Goal: Task Accomplishment & Management: Complete application form

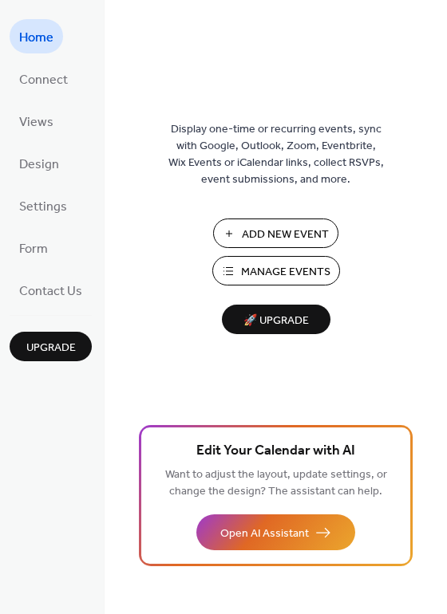
click at [281, 234] on span "Add New Event" at bounding box center [285, 234] width 87 height 17
click at [282, 317] on span "🚀 Upgrade" at bounding box center [275, 321] width 89 height 22
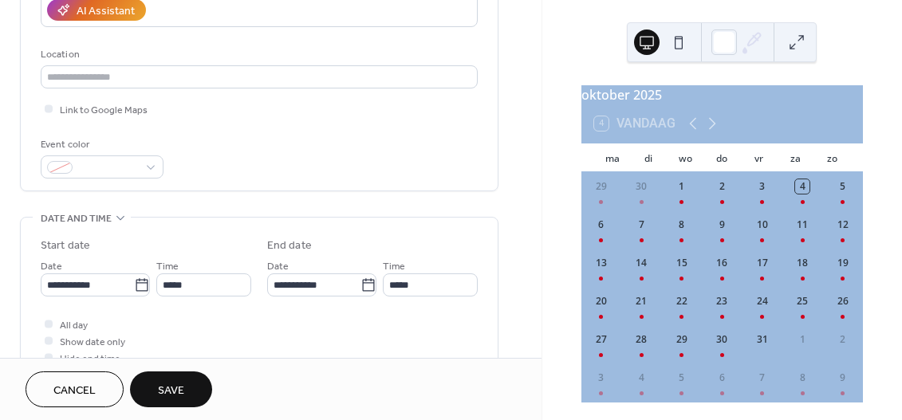
scroll to position [313, 0]
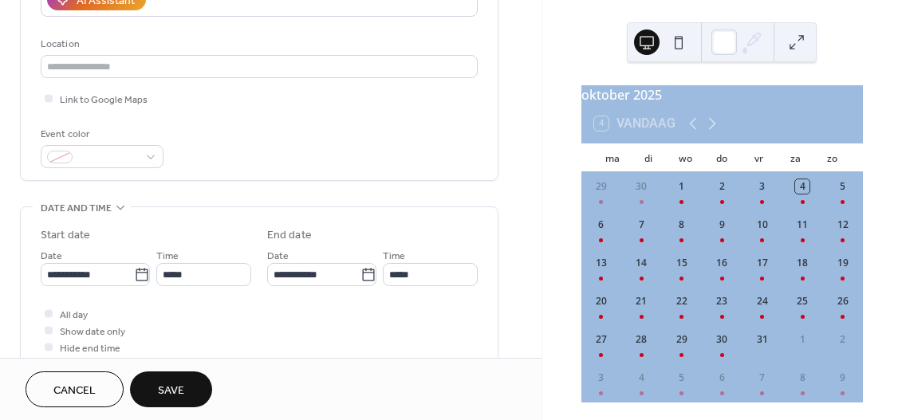
type input "**********"
click at [56, 153] on div at bounding box center [60, 157] width 26 height 13
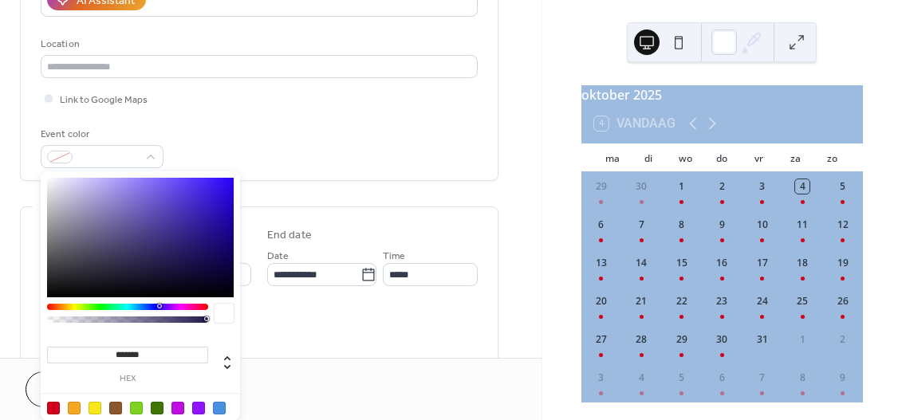
click at [50, 400] on div at bounding box center [140, 418] width 203 height 50
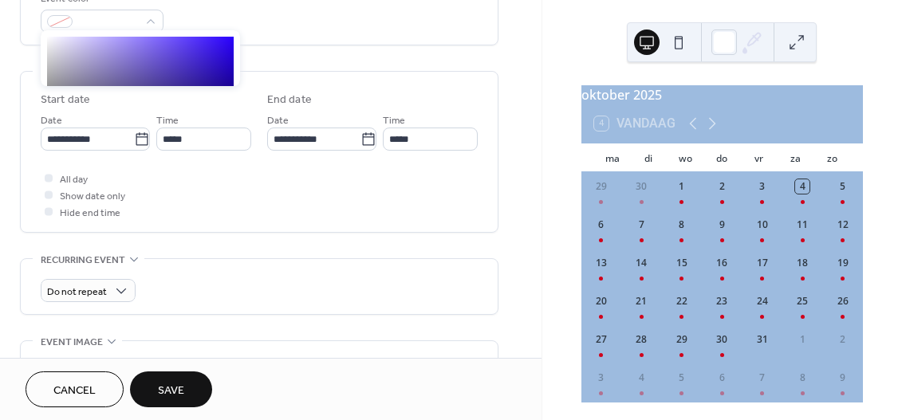
scroll to position [441, 0]
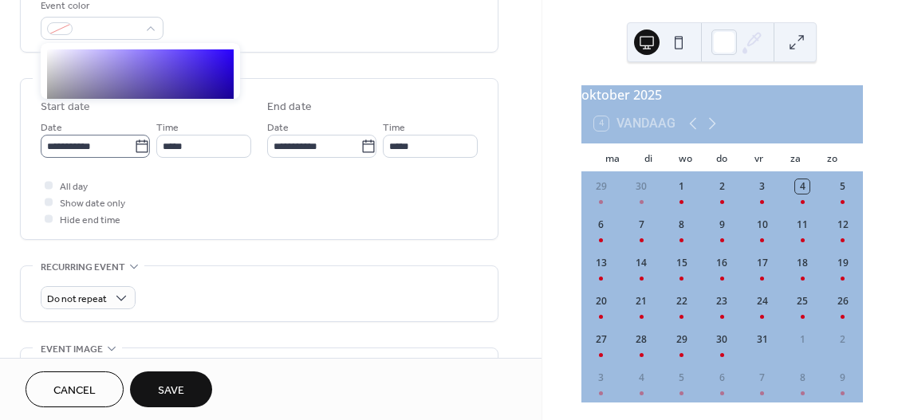
click at [140, 144] on icon at bounding box center [142, 146] width 12 height 13
click at [134, 144] on input "**********" at bounding box center [87, 146] width 93 height 23
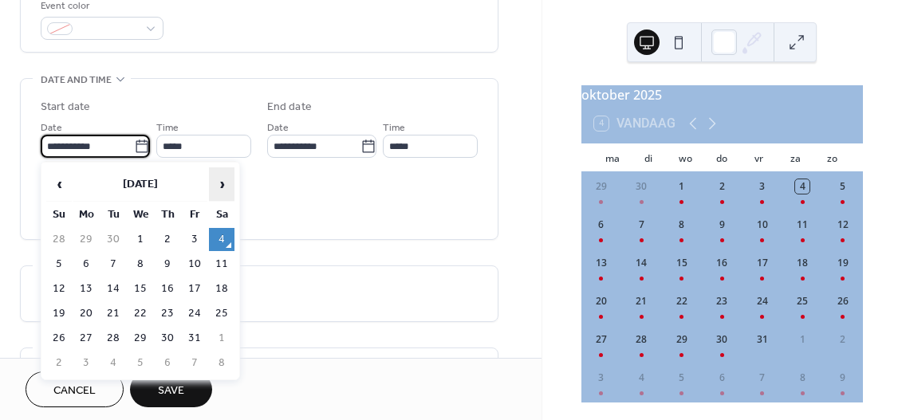
click at [218, 181] on span "›" at bounding box center [222, 184] width 24 height 32
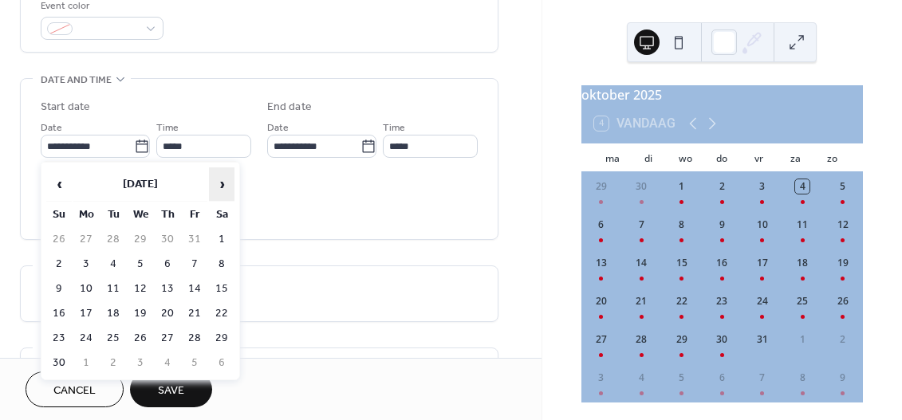
click at [218, 181] on span "›" at bounding box center [222, 184] width 24 height 32
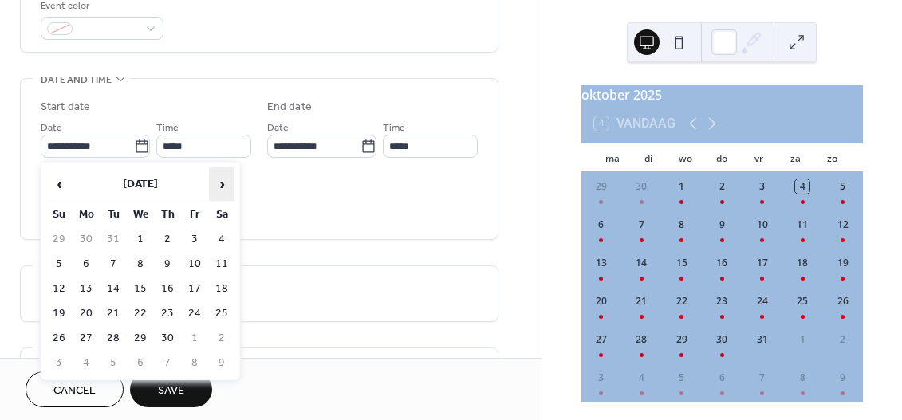
click at [218, 181] on span "›" at bounding box center [222, 184] width 24 height 32
click at [163, 260] on td "11" at bounding box center [168, 264] width 26 height 23
type input "**********"
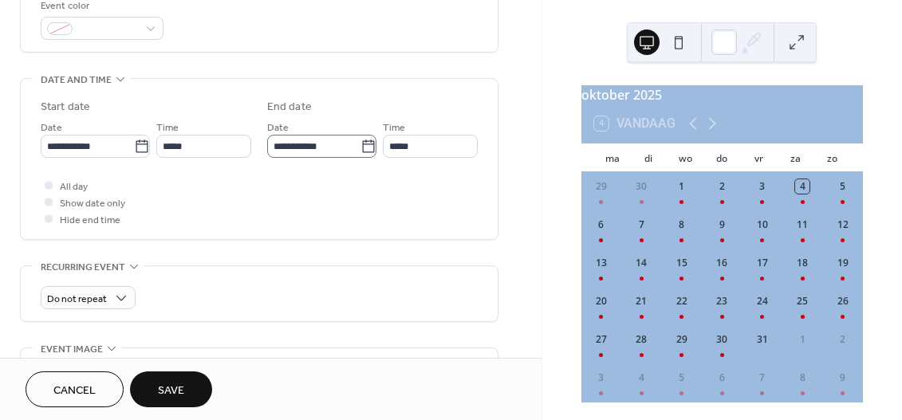
click at [362, 140] on icon at bounding box center [368, 146] width 12 height 13
click at [360, 140] on input "**********" at bounding box center [313, 146] width 93 height 23
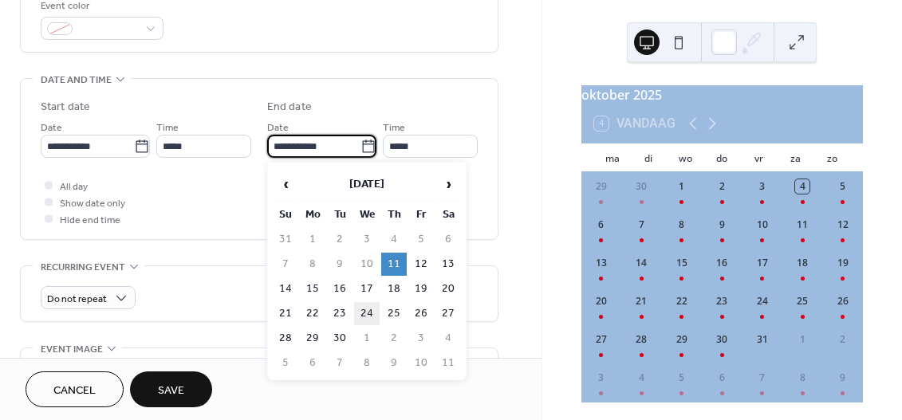
click at [364, 306] on td "24" at bounding box center [367, 313] width 26 height 23
type input "**********"
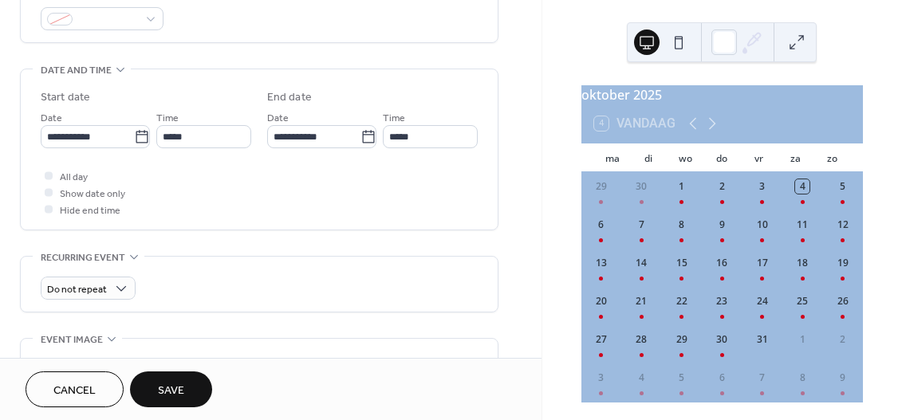
scroll to position [450, 0]
click at [174, 383] on span "Save" at bounding box center [171, 391] width 26 height 17
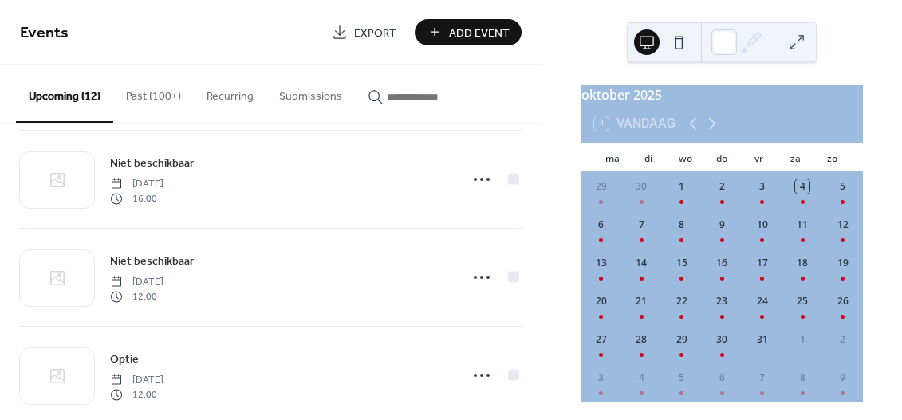
scroll to position [927, 0]
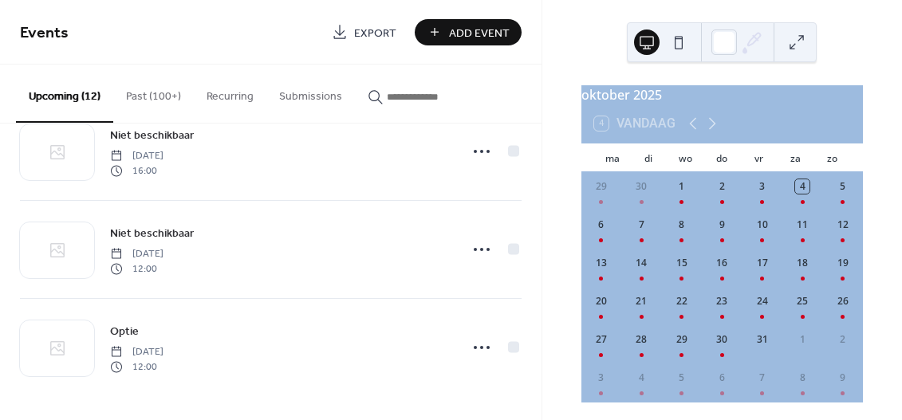
click at [486, 26] on span "Add Event" at bounding box center [479, 33] width 61 height 17
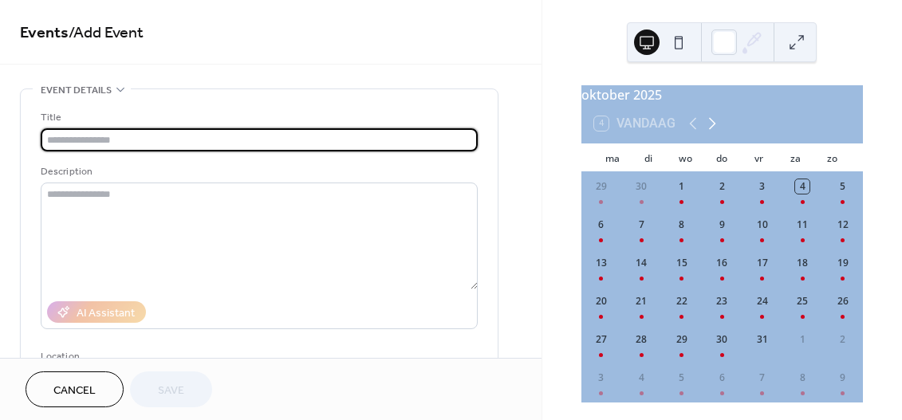
click at [713, 130] on icon at bounding box center [712, 124] width 7 height 12
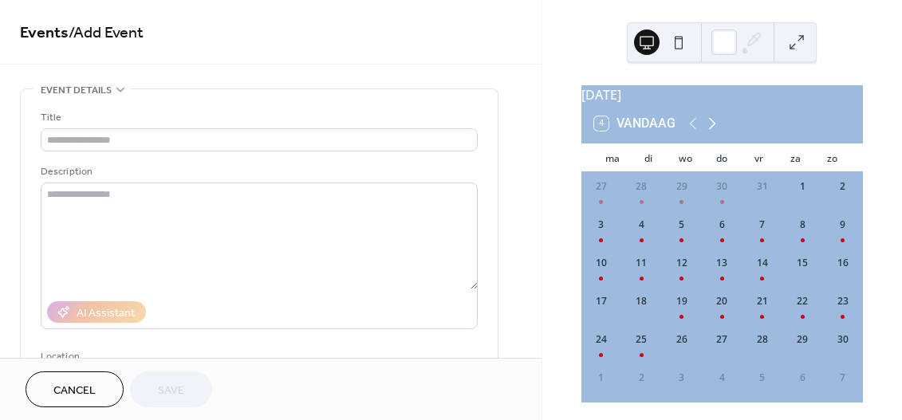
click at [713, 130] on icon at bounding box center [712, 124] width 7 height 12
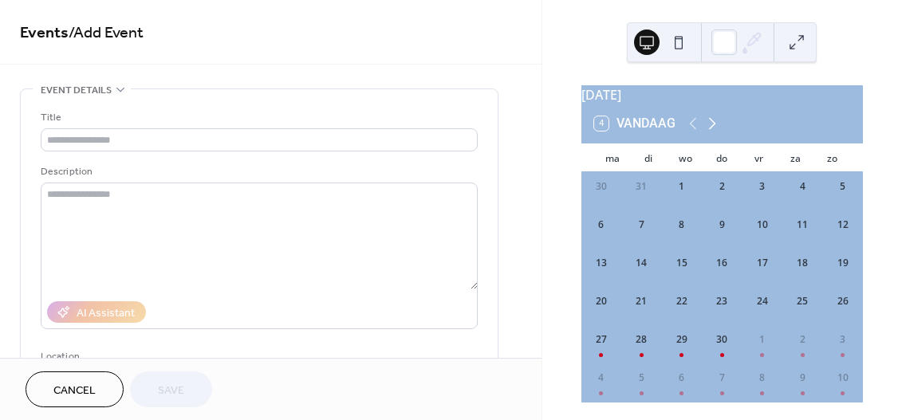
click at [713, 130] on icon at bounding box center [712, 124] width 7 height 12
click at [721, 244] on div "11" at bounding box center [722, 230] width 40 height 38
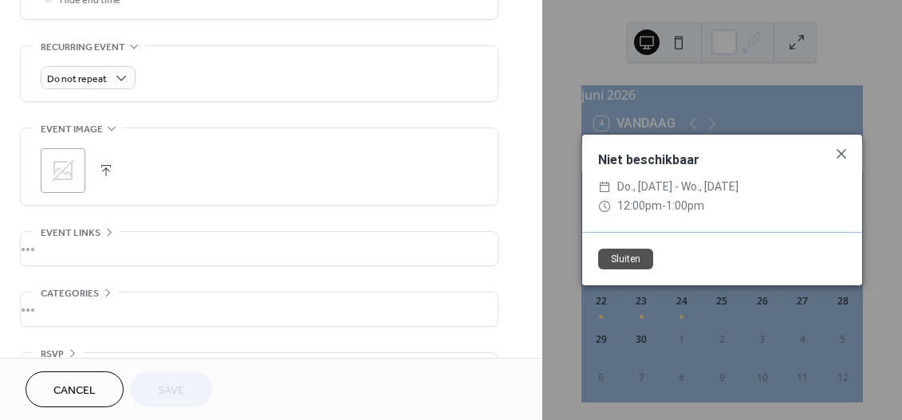
scroll to position [657, 0]
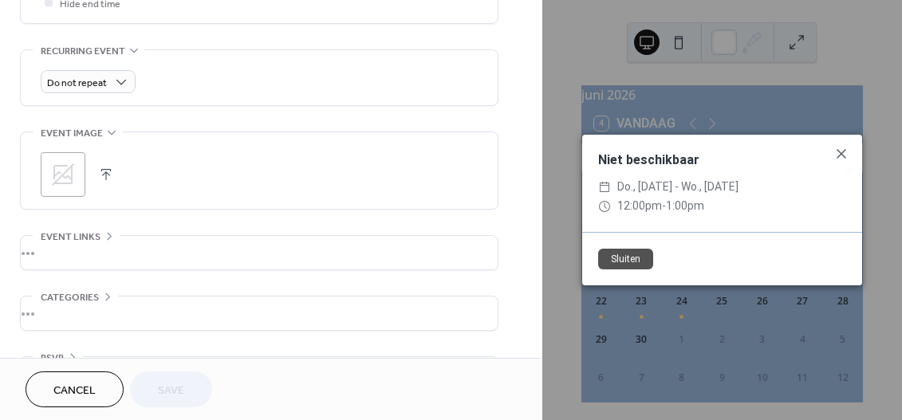
click at [41, 390] on button "Cancel" at bounding box center [75, 390] width 98 height 36
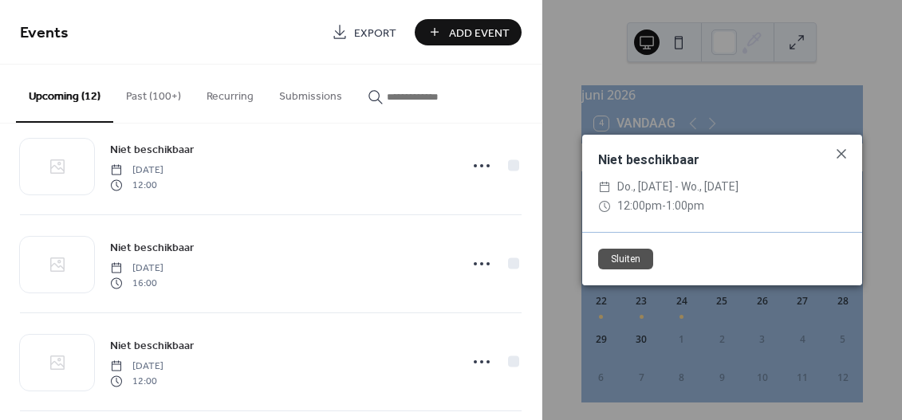
scroll to position [808, 0]
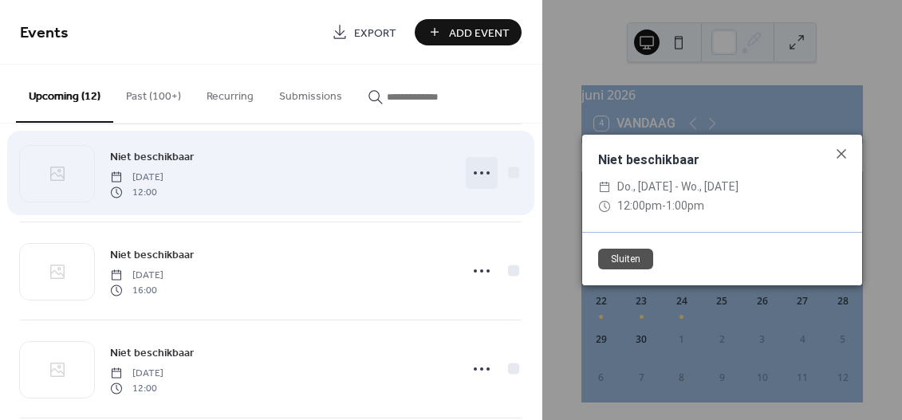
click at [469, 171] on icon at bounding box center [482, 173] width 26 height 26
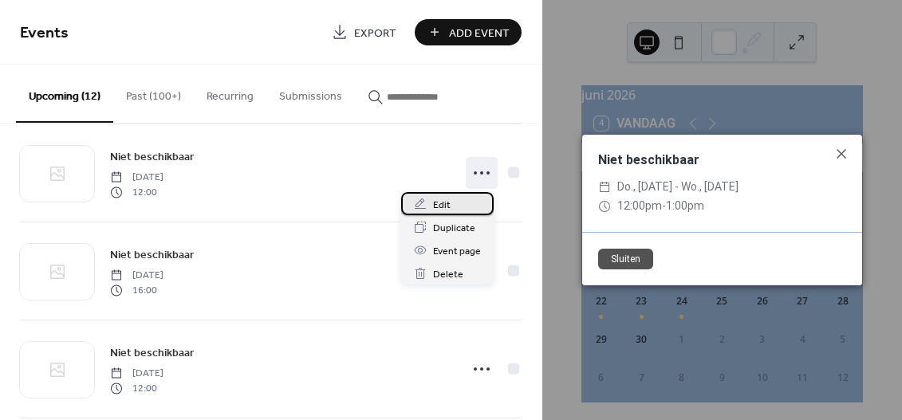
click at [442, 205] on span "Edit" at bounding box center [442, 205] width 18 height 17
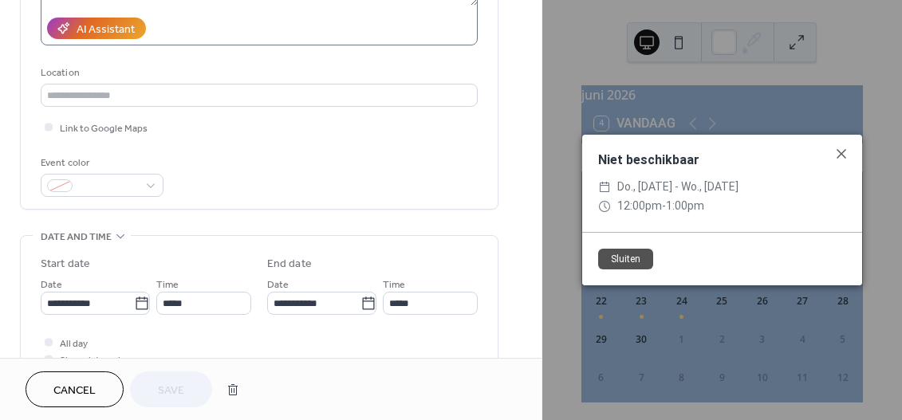
scroll to position [286, 0]
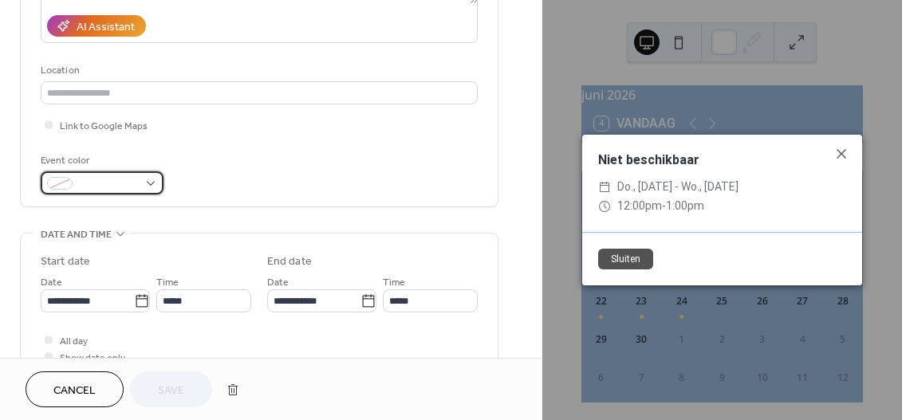
click at [151, 179] on div at bounding box center [102, 182] width 123 height 23
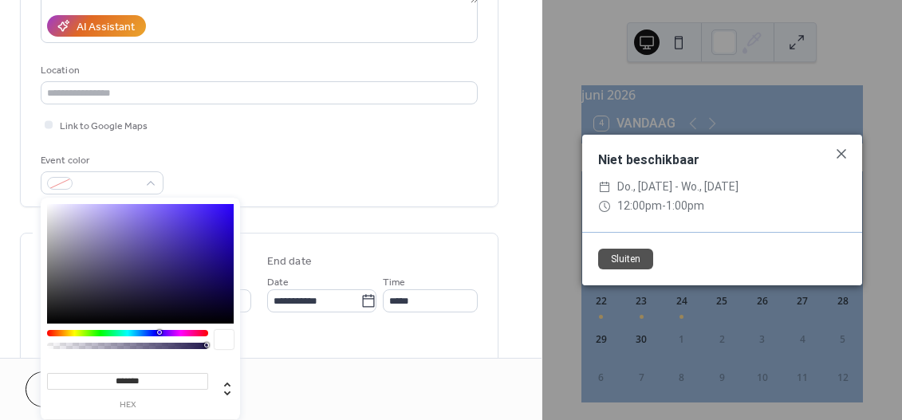
click at [53, 332] on div at bounding box center [127, 333] width 161 height 6
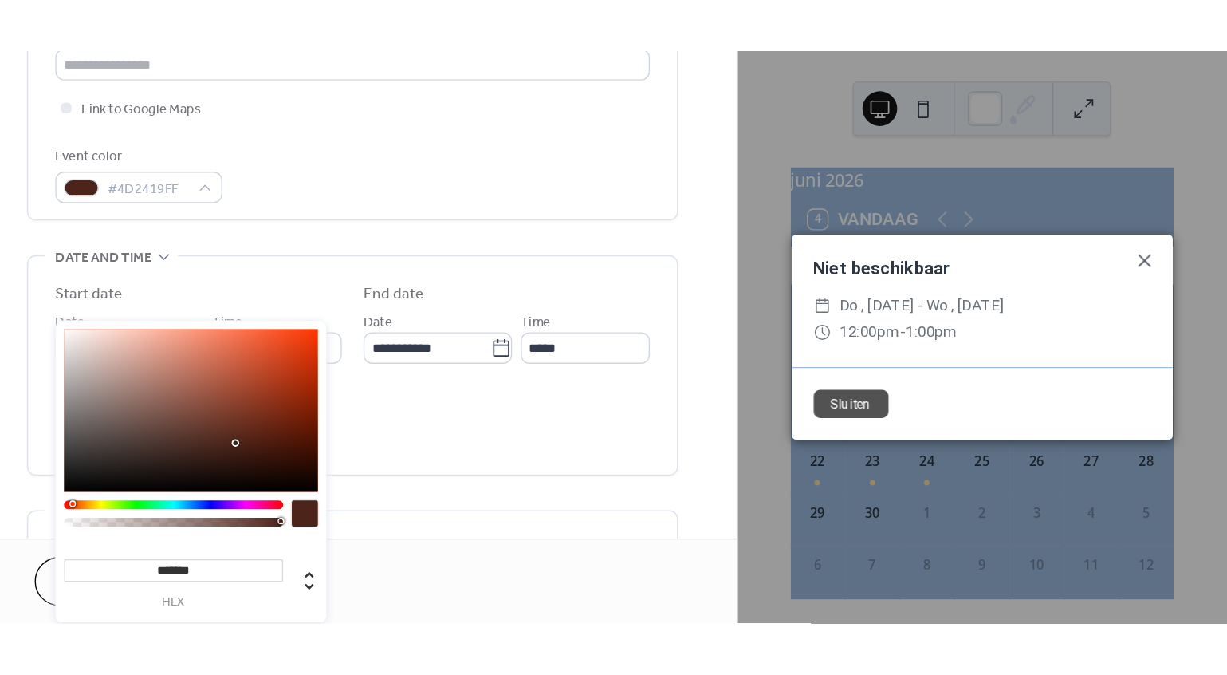
scroll to position [370, 0]
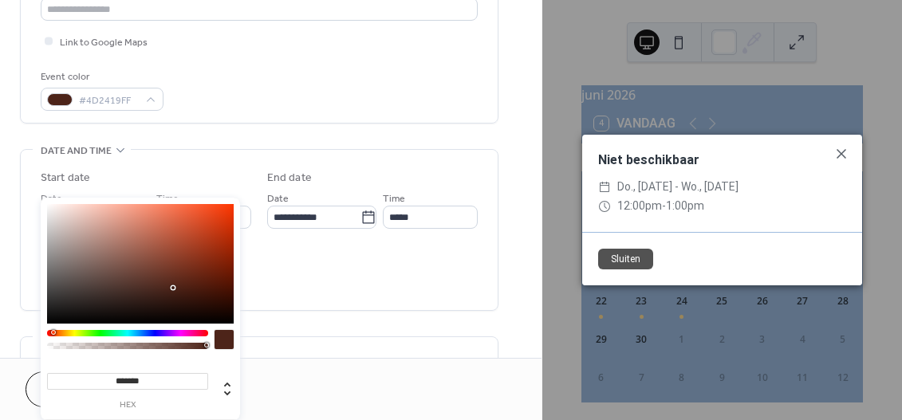
click at [214, 216] on div at bounding box center [140, 264] width 187 height 120
type input "*******"
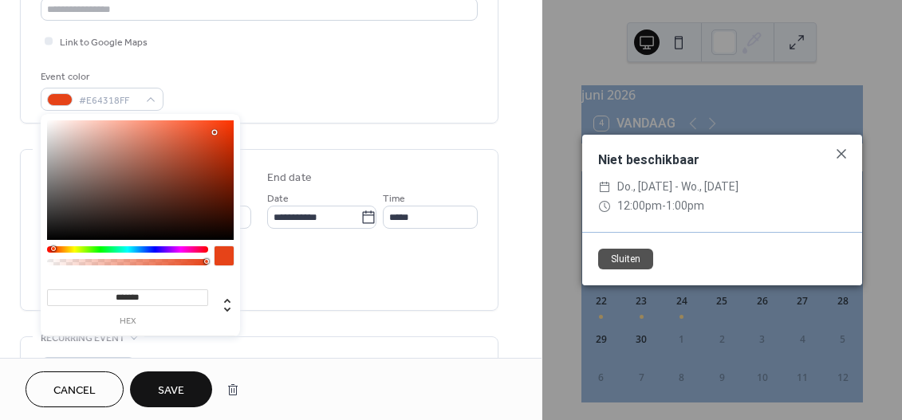
click at [173, 384] on span "Save" at bounding box center [171, 391] width 26 height 17
